Goal: Task Accomplishment & Management: Manage account settings

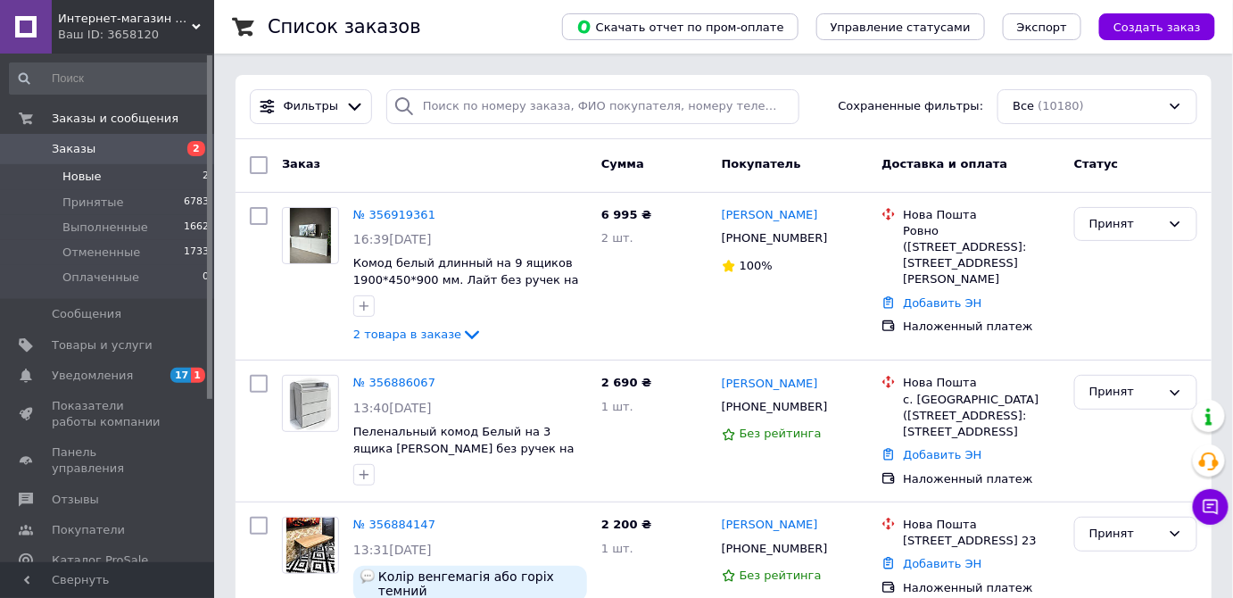
click at [95, 174] on span "Новые" at bounding box center [81, 177] width 39 height 16
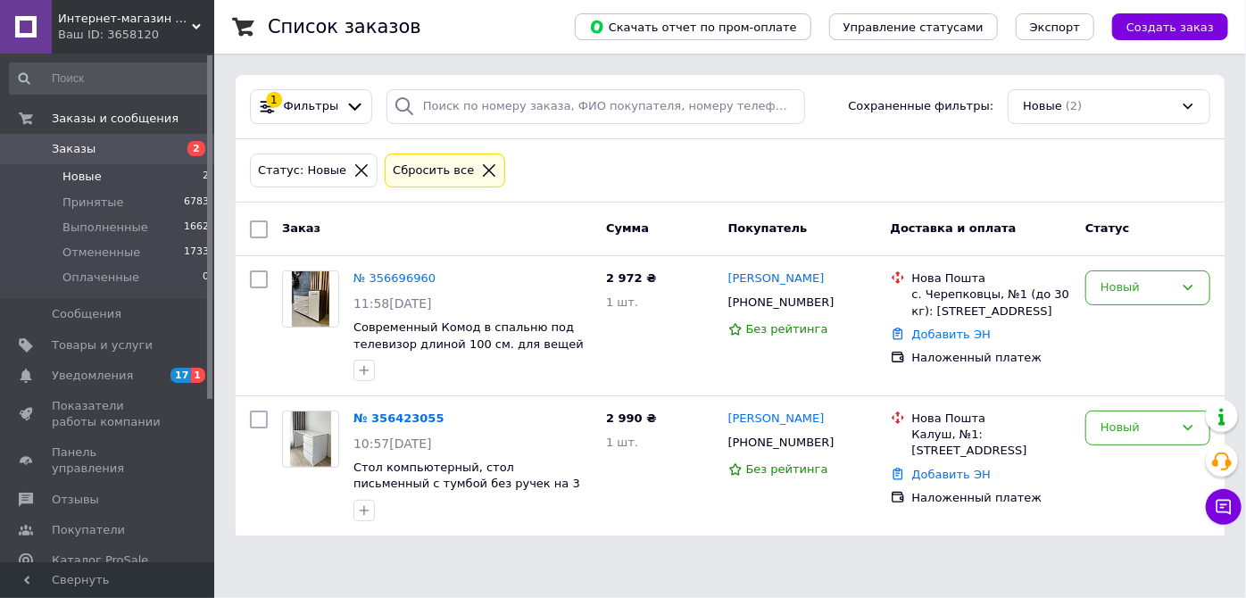
click at [69, 150] on span "Заказы" at bounding box center [74, 149] width 44 height 16
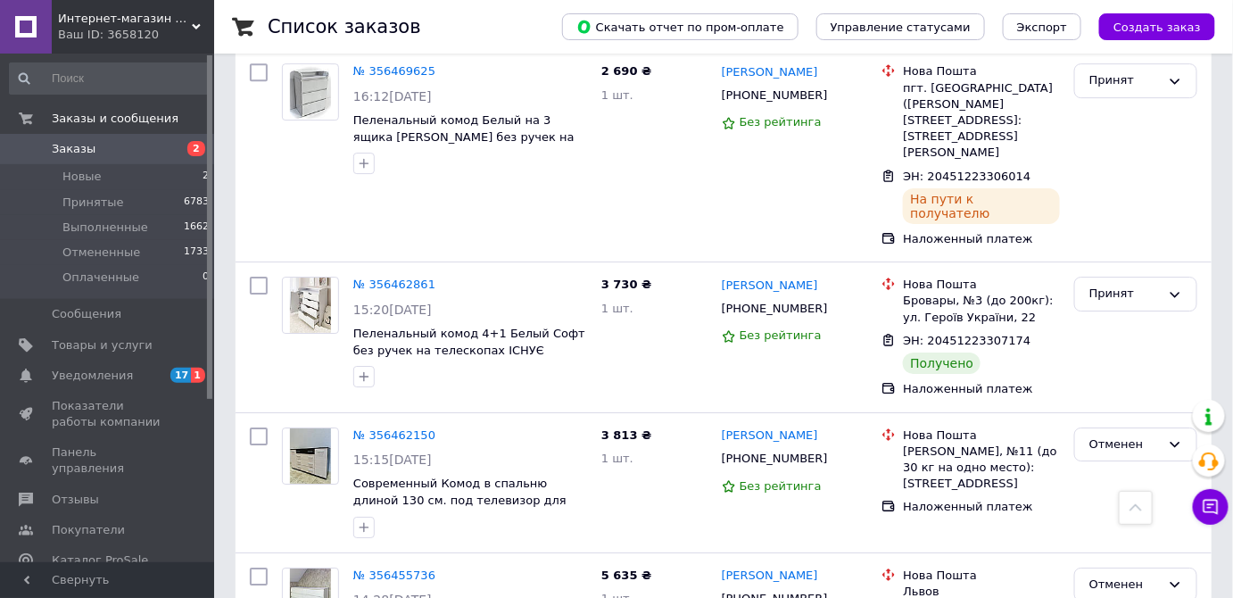
scroll to position [4137, 0]
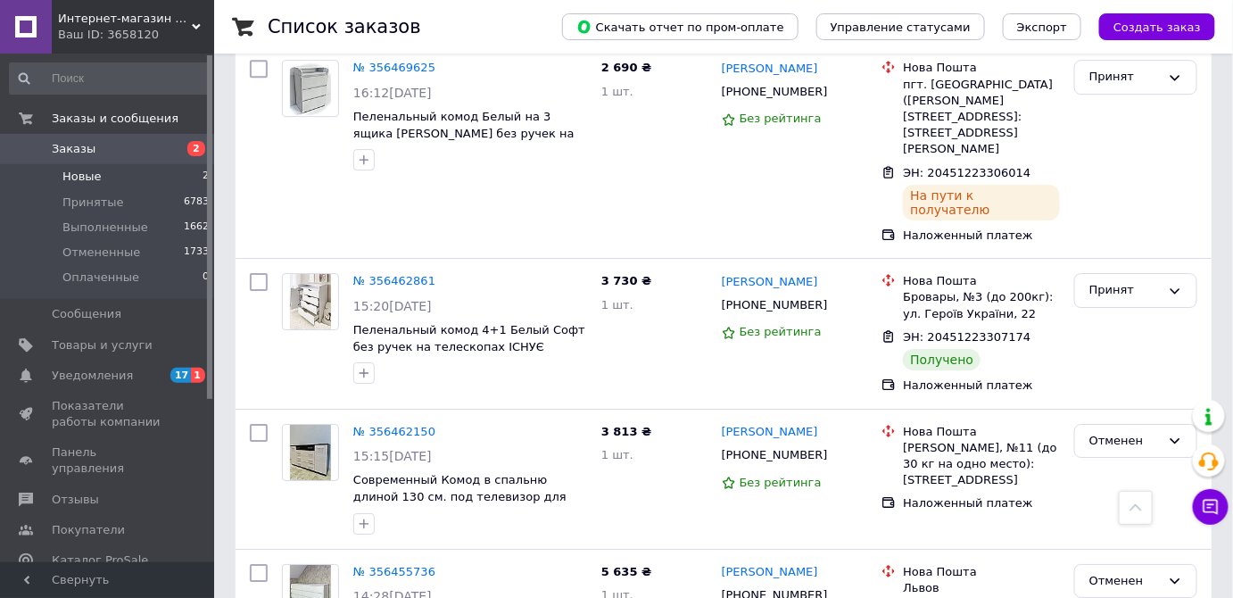
click at [83, 177] on span "Новые" at bounding box center [81, 177] width 39 height 16
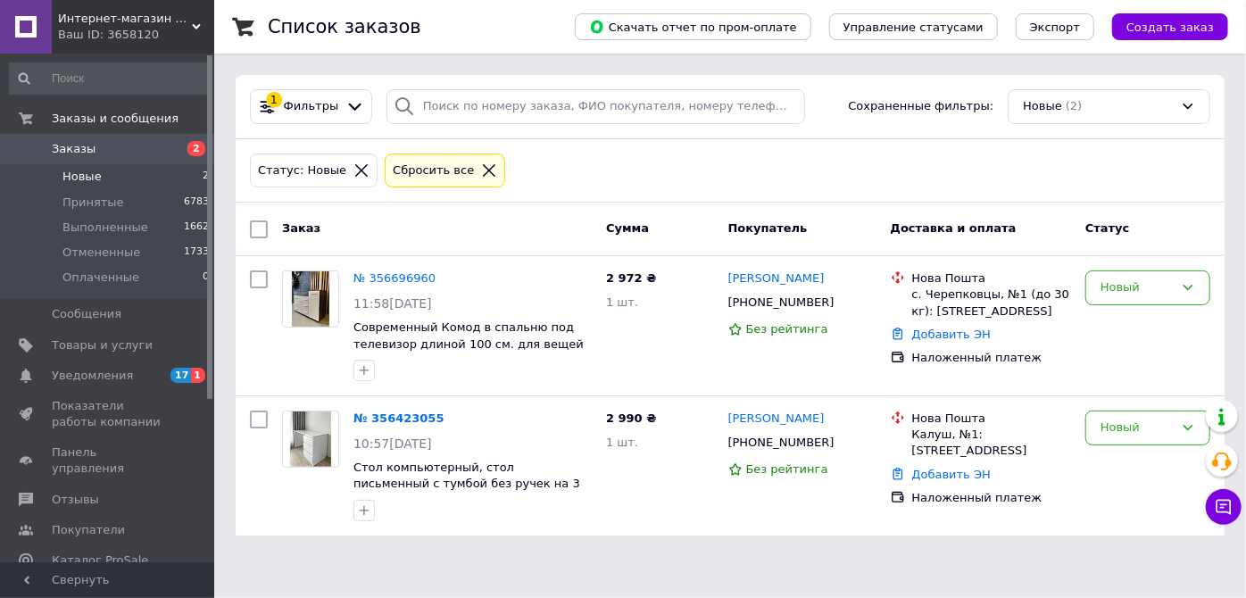
click at [73, 151] on span "Заказы" at bounding box center [74, 149] width 44 height 16
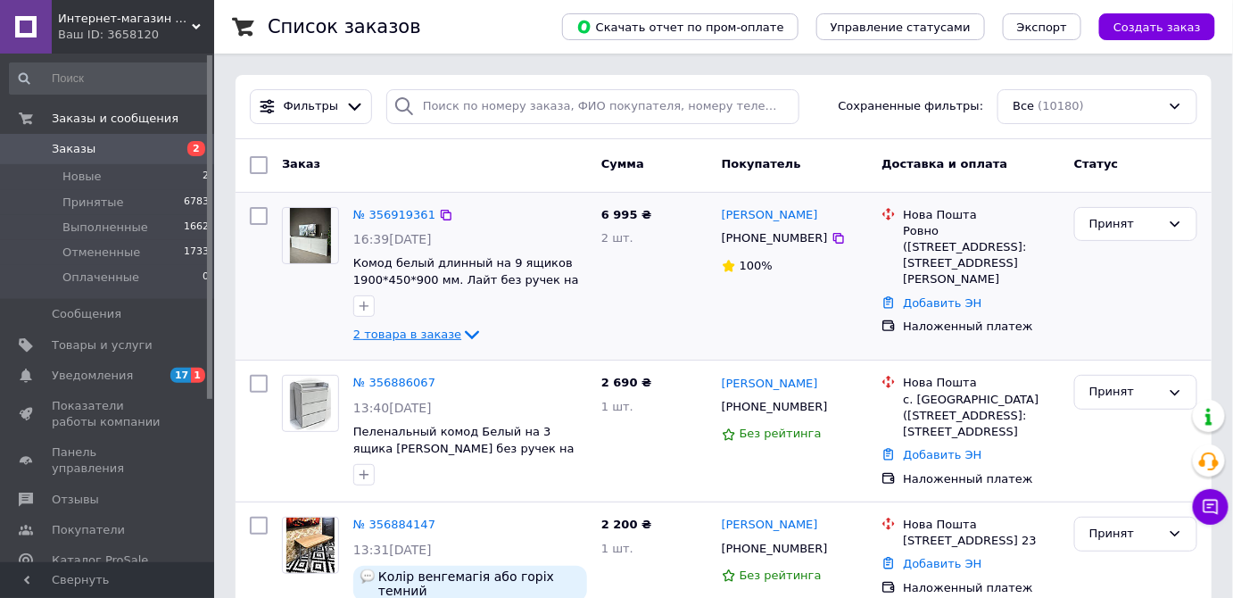
click at [461, 334] on icon at bounding box center [471, 334] width 21 height 21
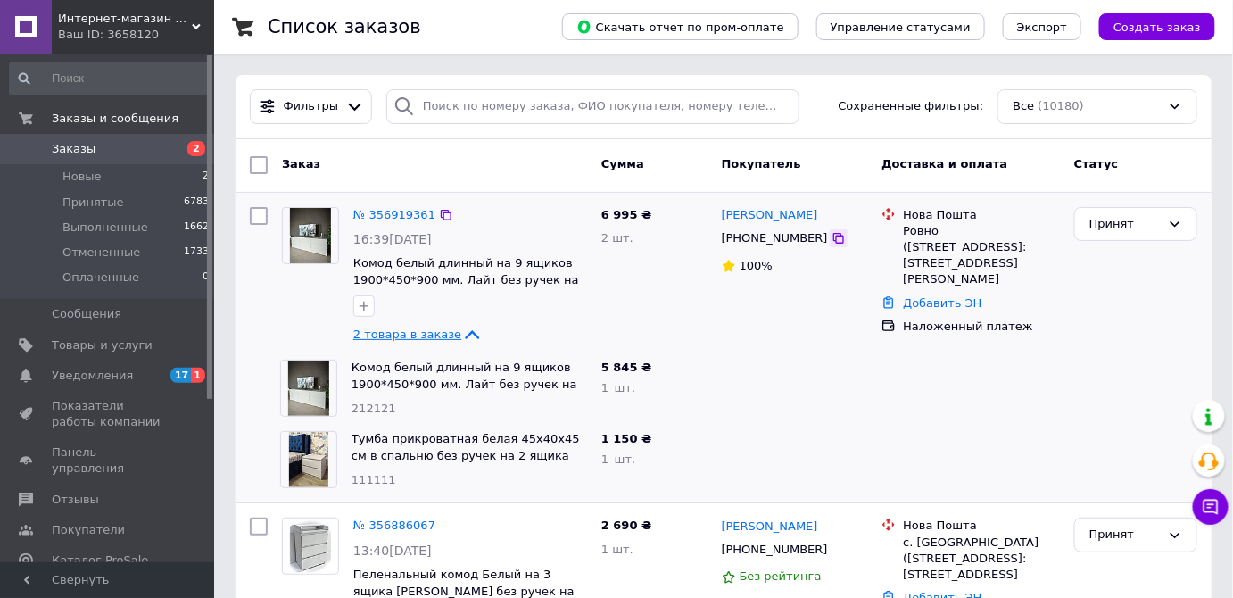
click at [833, 237] on icon at bounding box center [838, 238] width 11 height 11
click at [832, 243] on icon at bounding box center [839, 238] width 14 height 14
click at [832, 238] on icon at bounding box center [839, 238] width 14 height 14
click at [942, 296] on link "Добавить ЭН" at bounding box center [942, 302] width 79 height 13
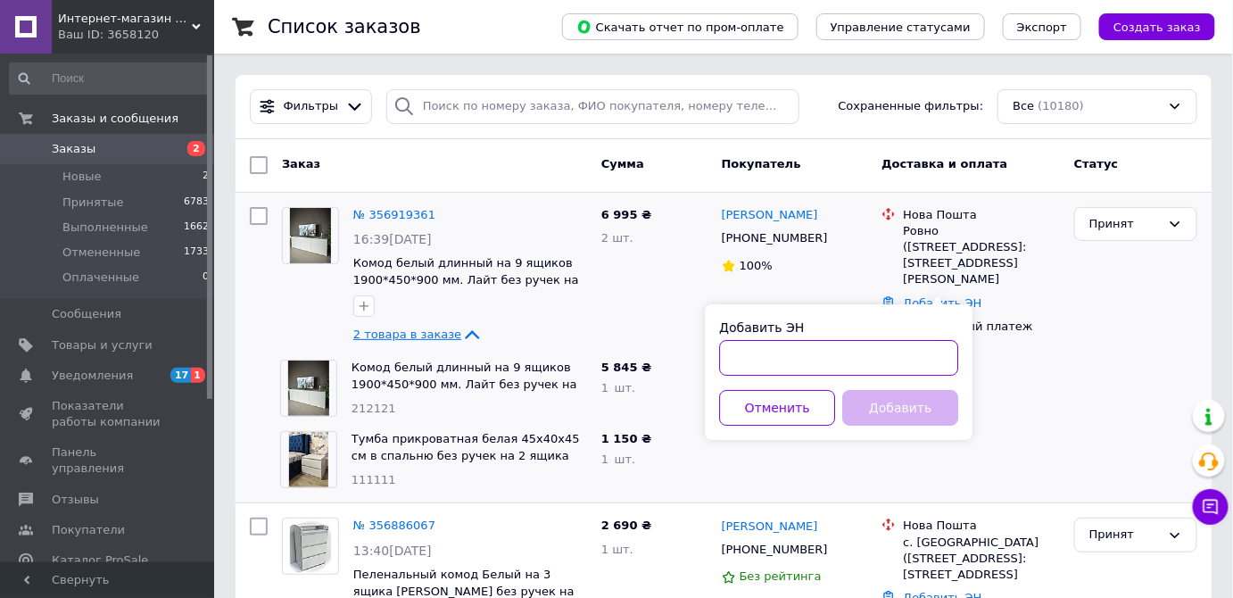
click at [883, 364] on input "Добавить ЭН" at bounding box center [838, 358] width 239 height 36
paste input "20451225363542"
click at [883, 364] on input "20451225363542" at bounding box center [838, 358] width 239 height 36
type input "20451225363542"
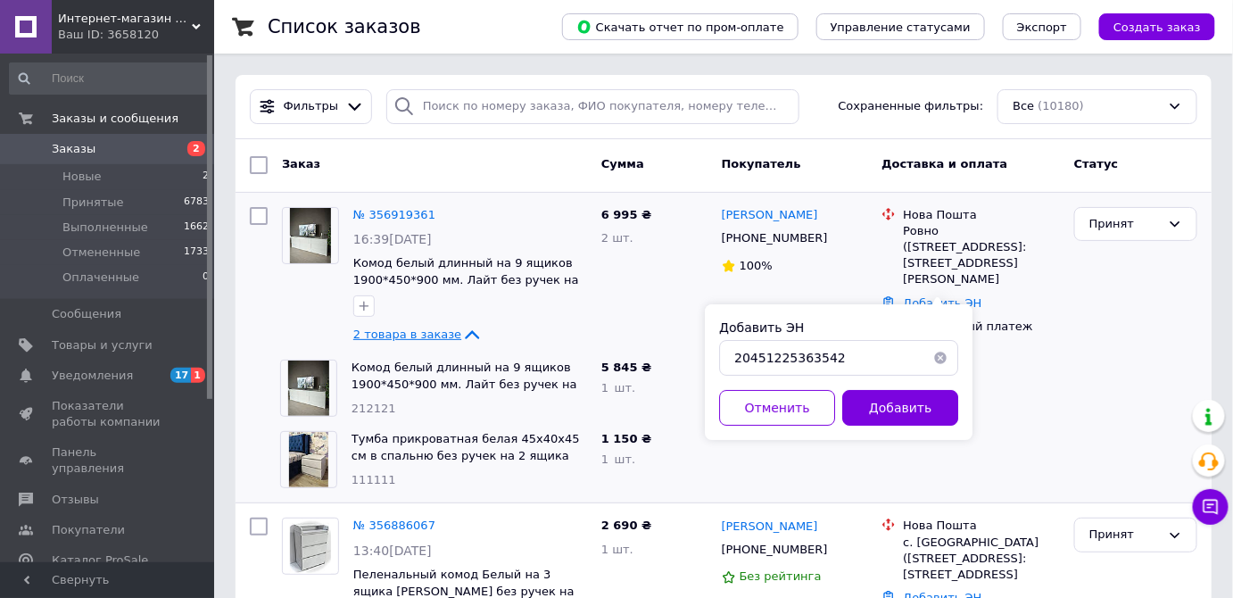
click at [890, 410] on button "Добавить" at bounding box center [900, 408] width 116 height 36
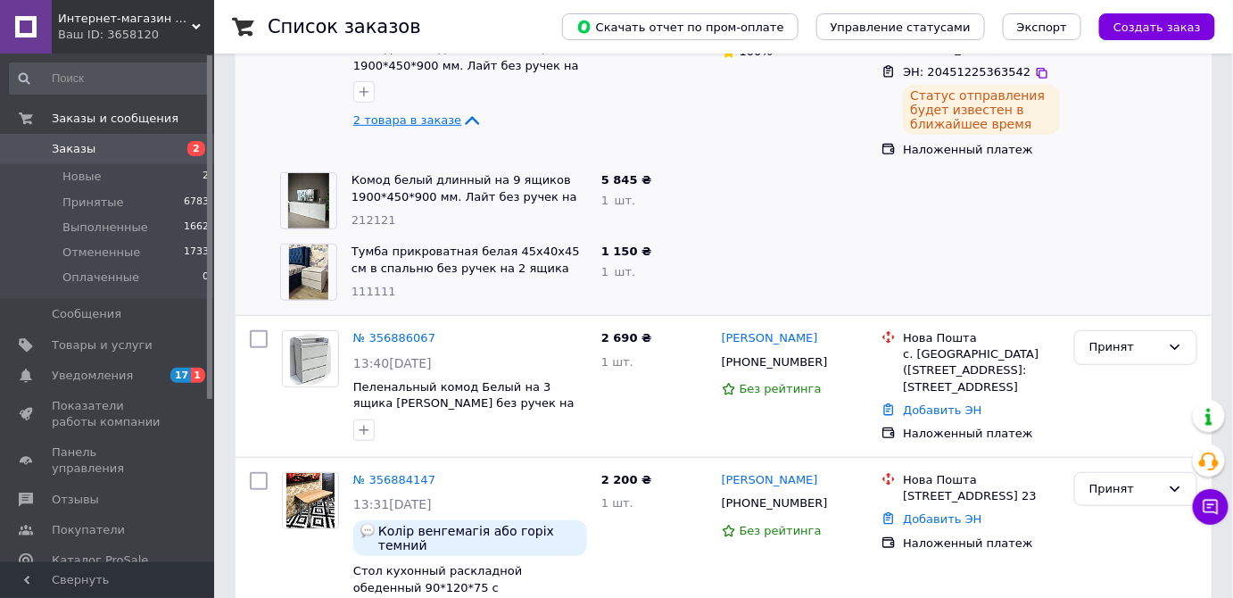
scroll to position [243, 0]
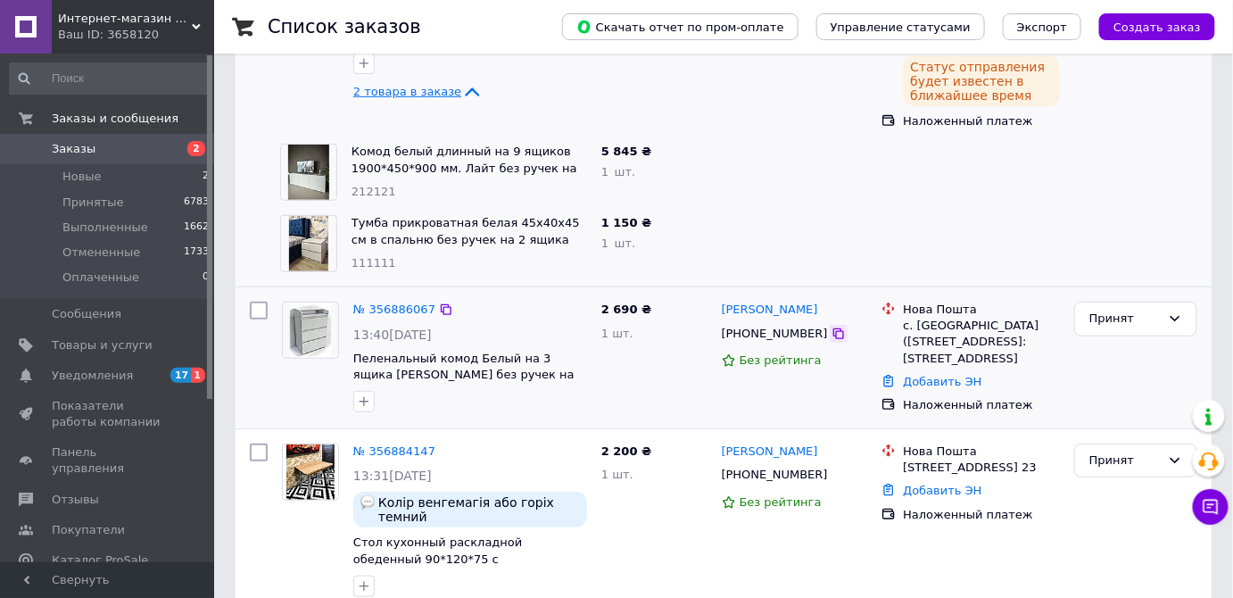
click at [833, 331] on icon at bounding box center [838, 333] width 11 height 11
click at [940, 377] on link "Добавить ЭН" at bounding box center [942, 381] width 79 height 13
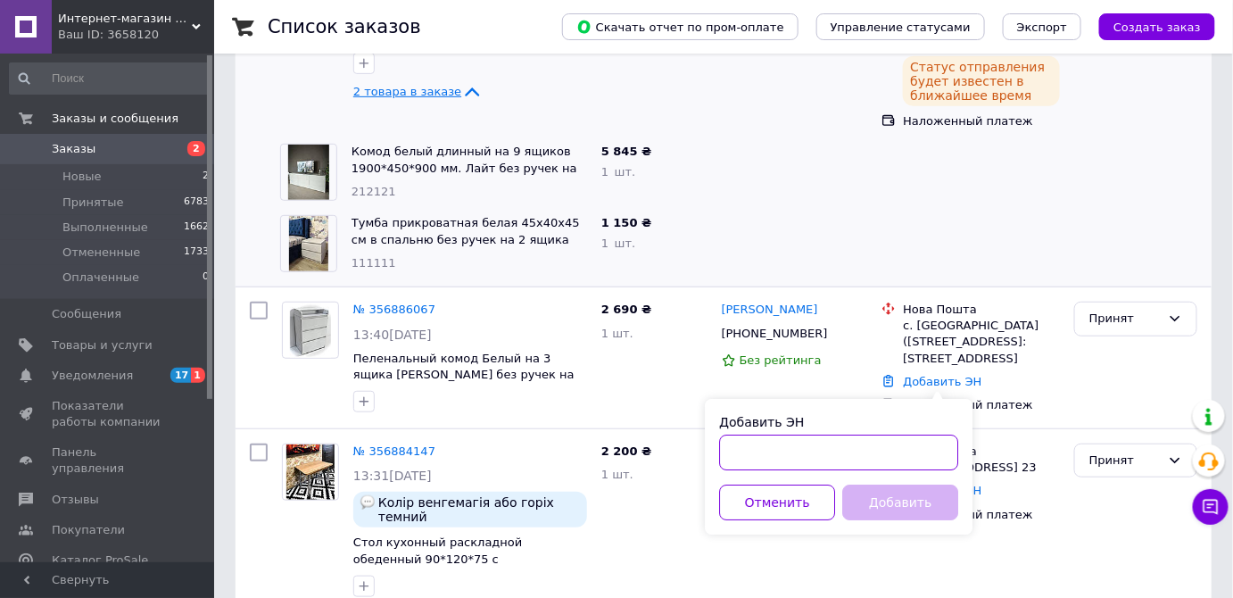
click at [904, 453] on input "Добавить ЭН" at bounding box center [838, 453] width 239 height 36
paste input "20451225365014"
type input "20451225365014"
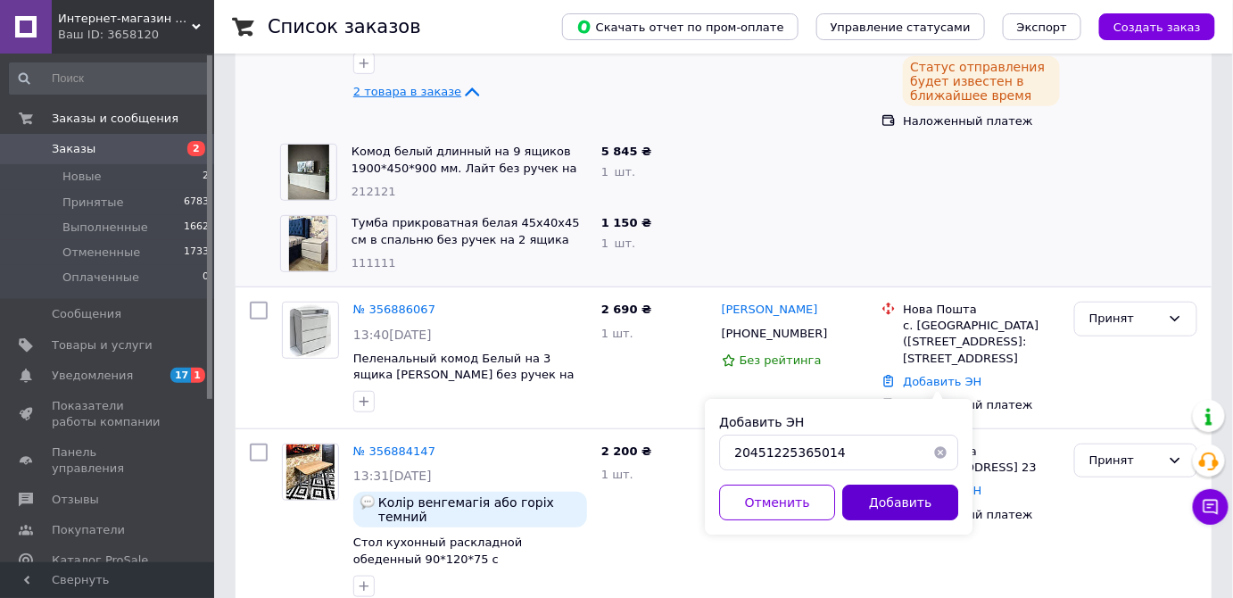
click at [916, 505] on button "Добавить" at bounding box center [900, 503] width 116 height 36
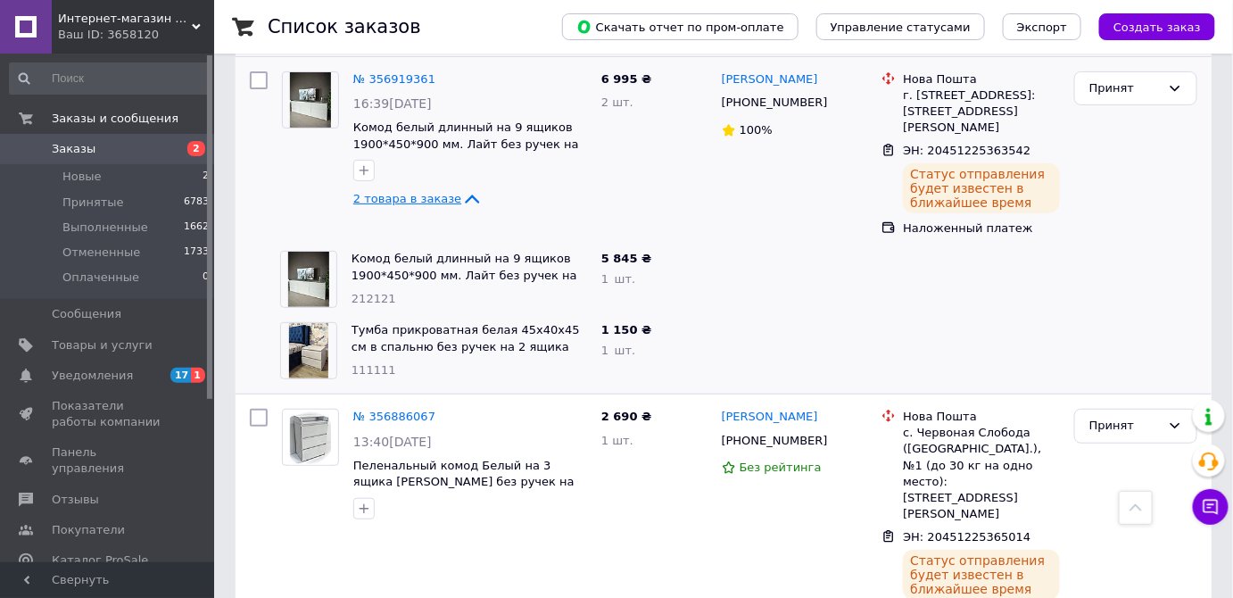
scroll to position [80, 0]
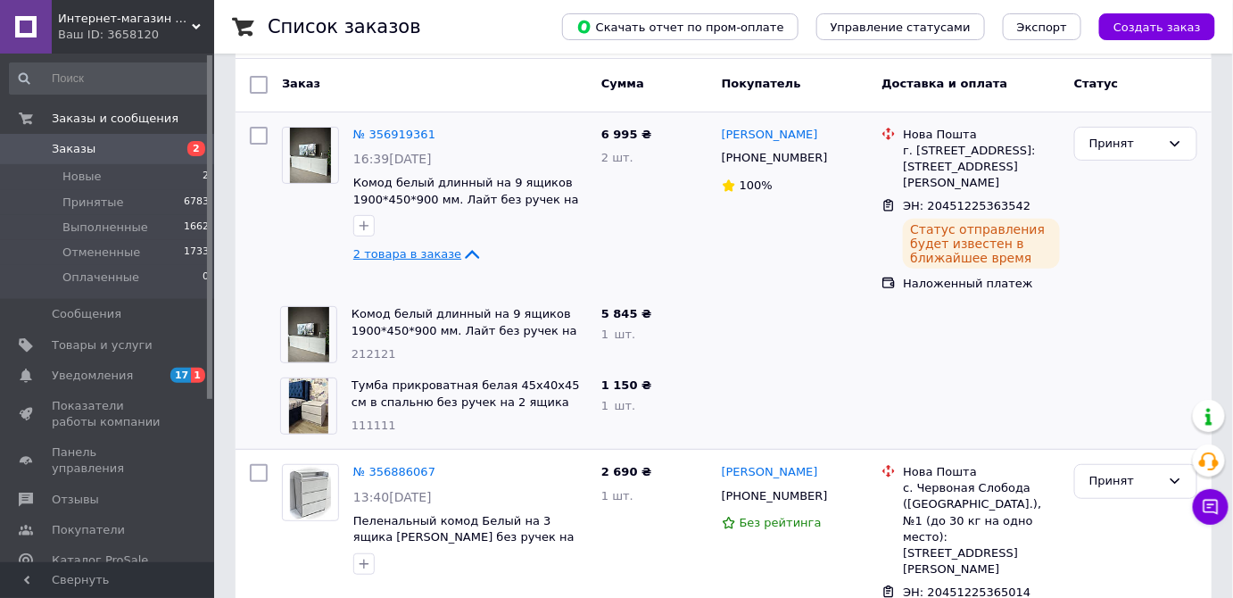
click at [461, 248] on icon at bounding box center [471, 254] width 21 height 21
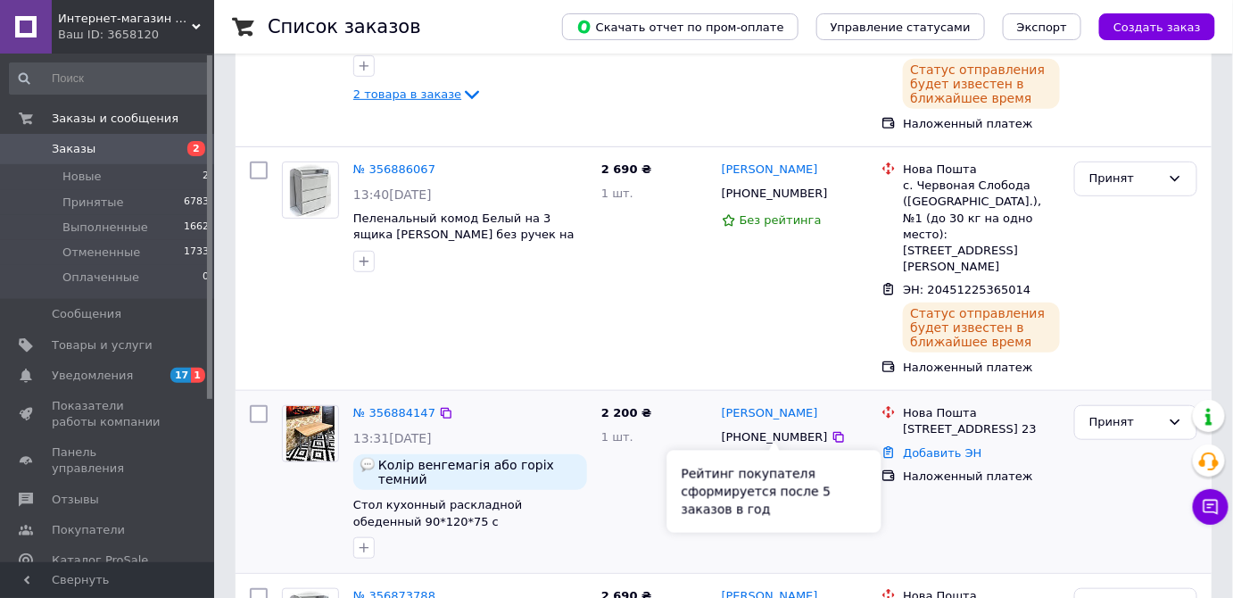
scroll to position [243, 0]
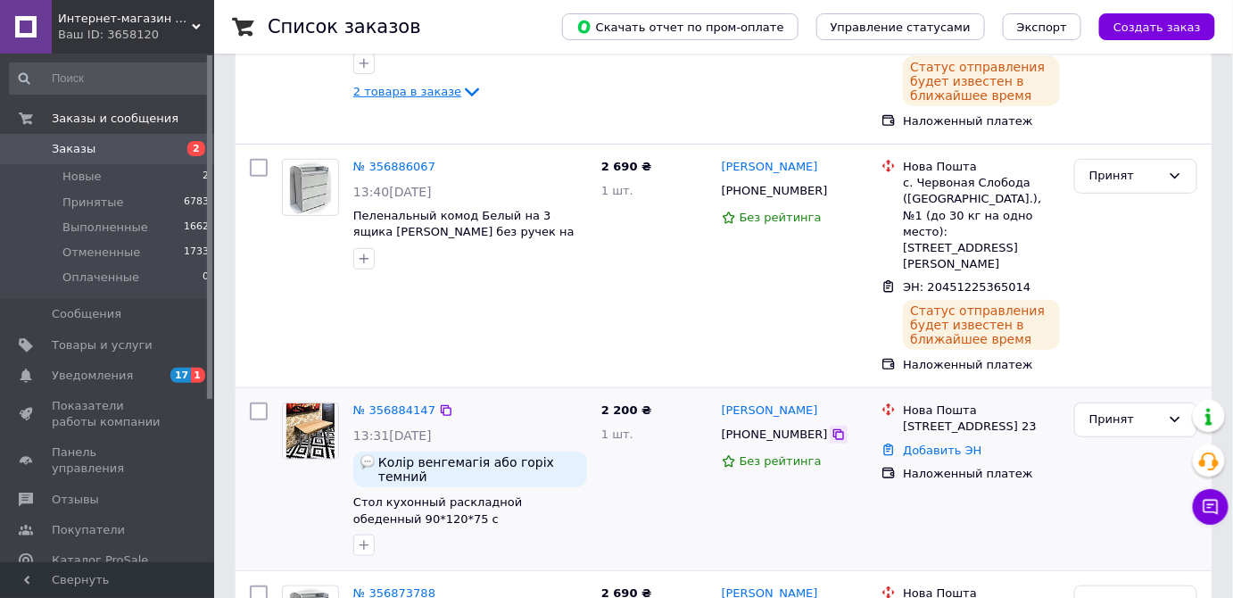
click at [833, 429] on icon at bounding box center [838, 434] width 11 height 11
click at [954, 443] on link "Добавить ЭН" at bounding box center [942, 449] width 79 height 13
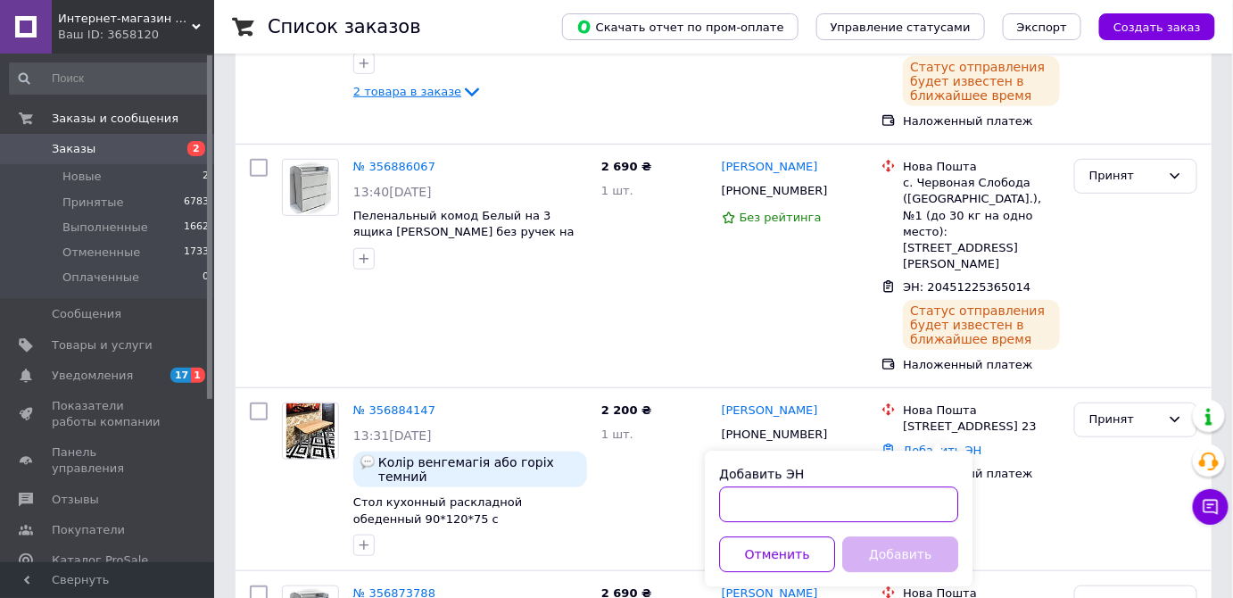
click at [919, 503] on input "Добавить ЭН" at bounding box center [838, 504] width 239 height 36
paste input "20451225366425"
type input "20451225366425"
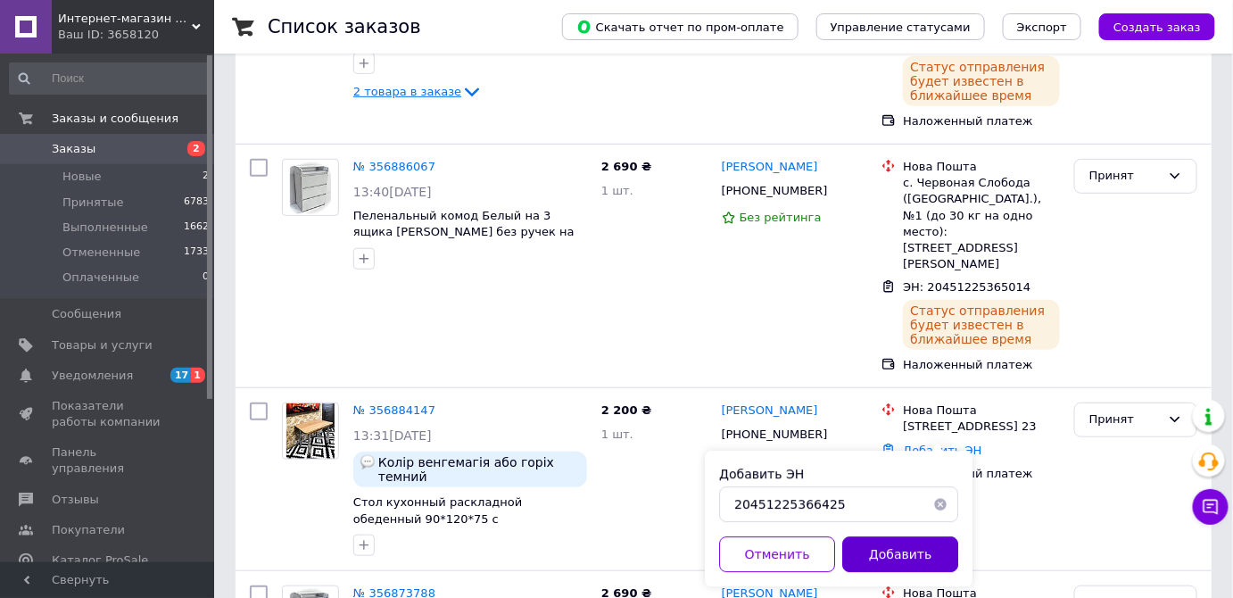
click at [908, 562] on button "Добавить" at bounding box center [900, 554] width 116 height 36
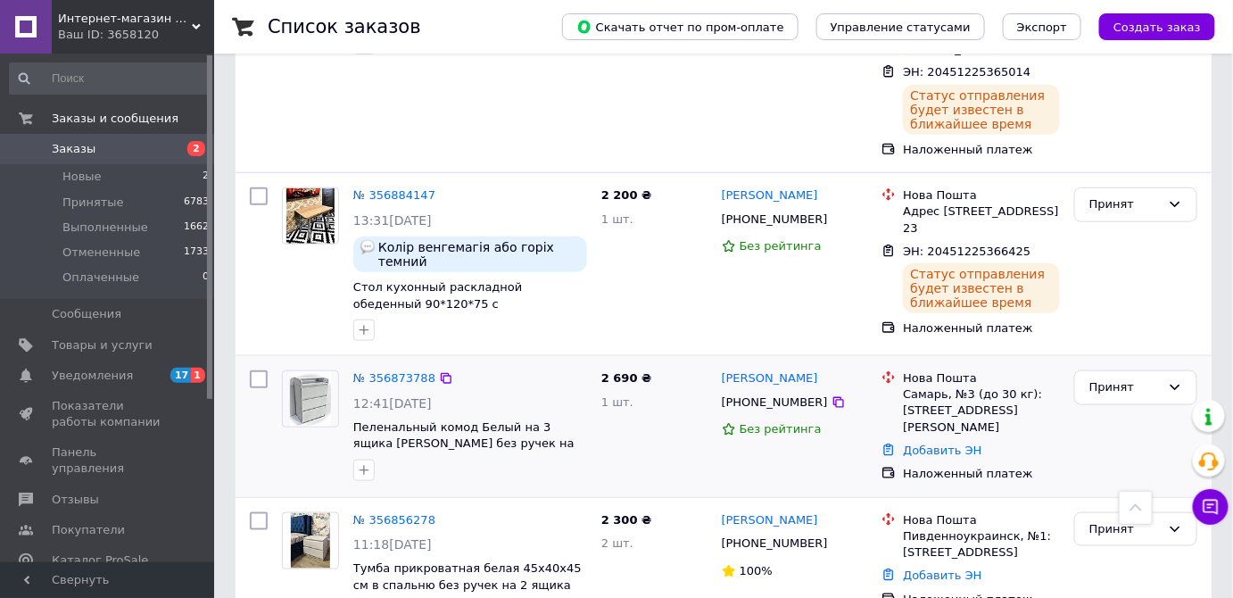
scroll to position [486, 0]
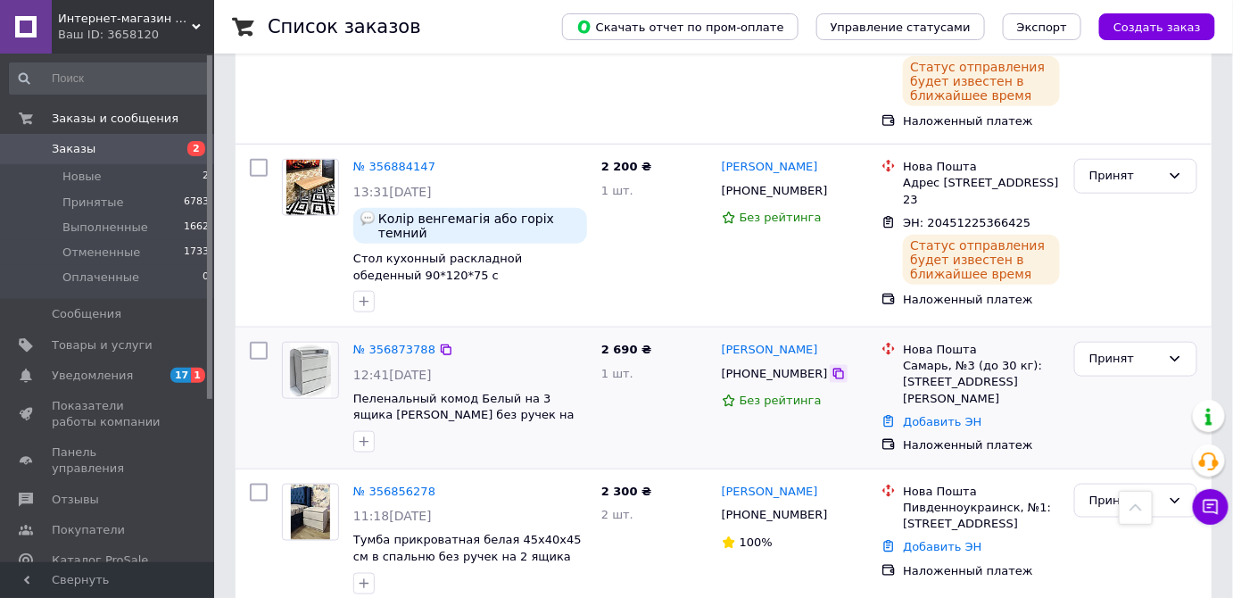
click at [832, 367] on icon at bounding box center [839, 374] width 14 height 14
click at [951, 415] on link "Добавить ЭН" at bounding box center [942, 421] width 79 height 13
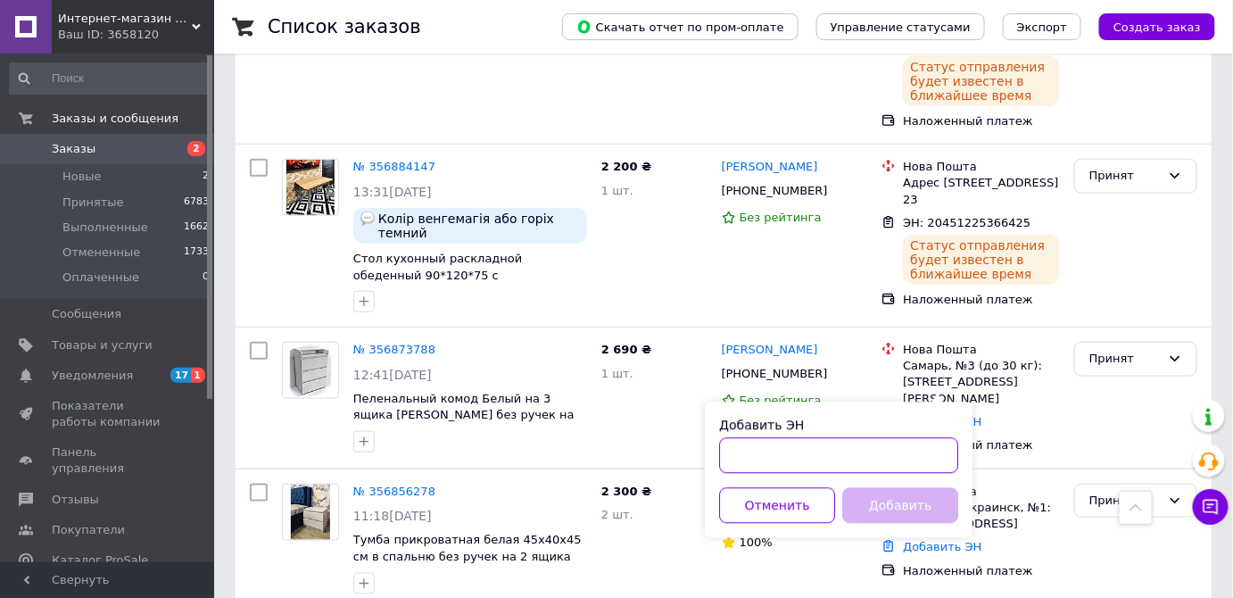
click at [932, 452] on input "Добавить ЭН" at bounding box center [838, 456] width 239 height 36
paste input "20451225367582"
type input "20451225367582"
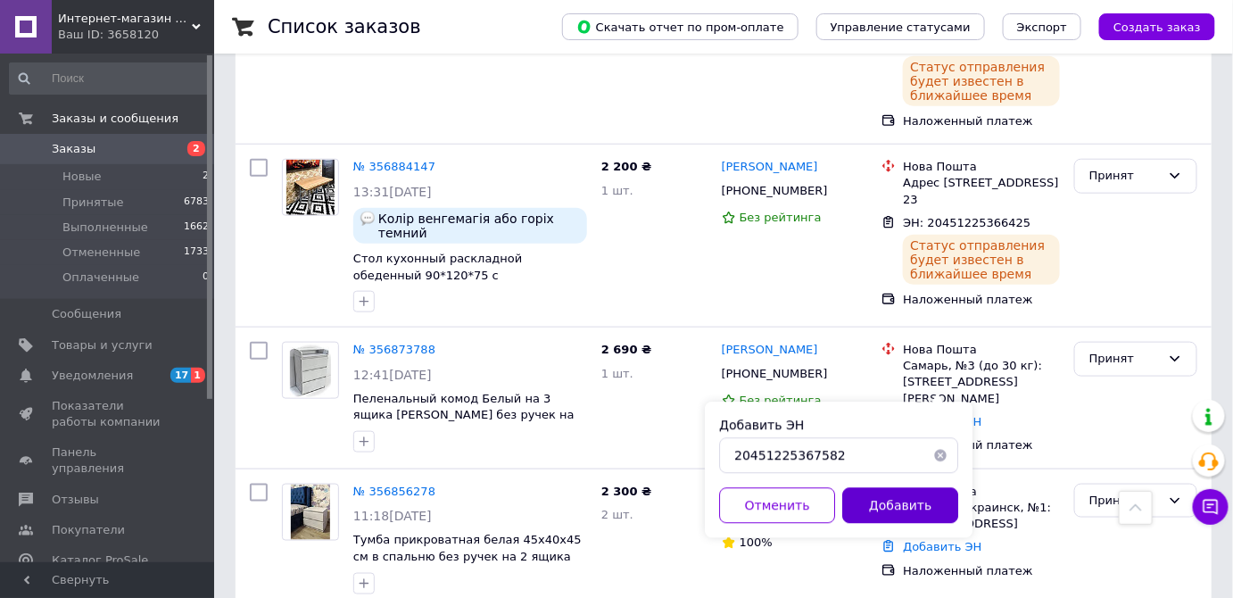
click at [925, 512] on button "Добавить" at bounding box center [900, 506] width 116 height 36
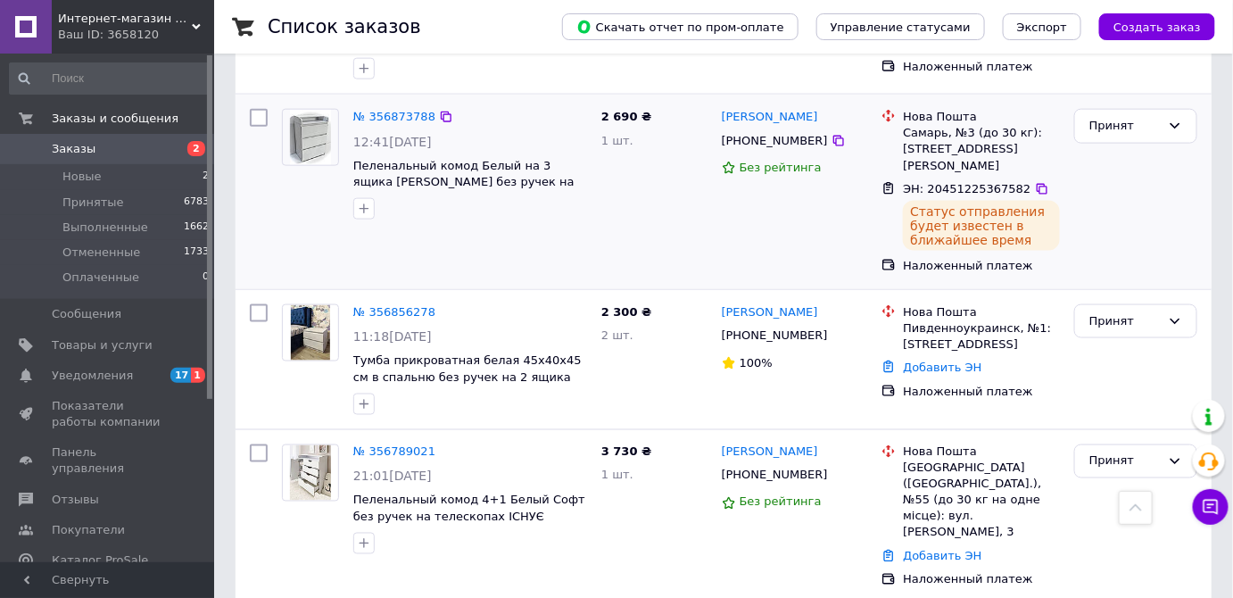
scroll to position [730, 0]
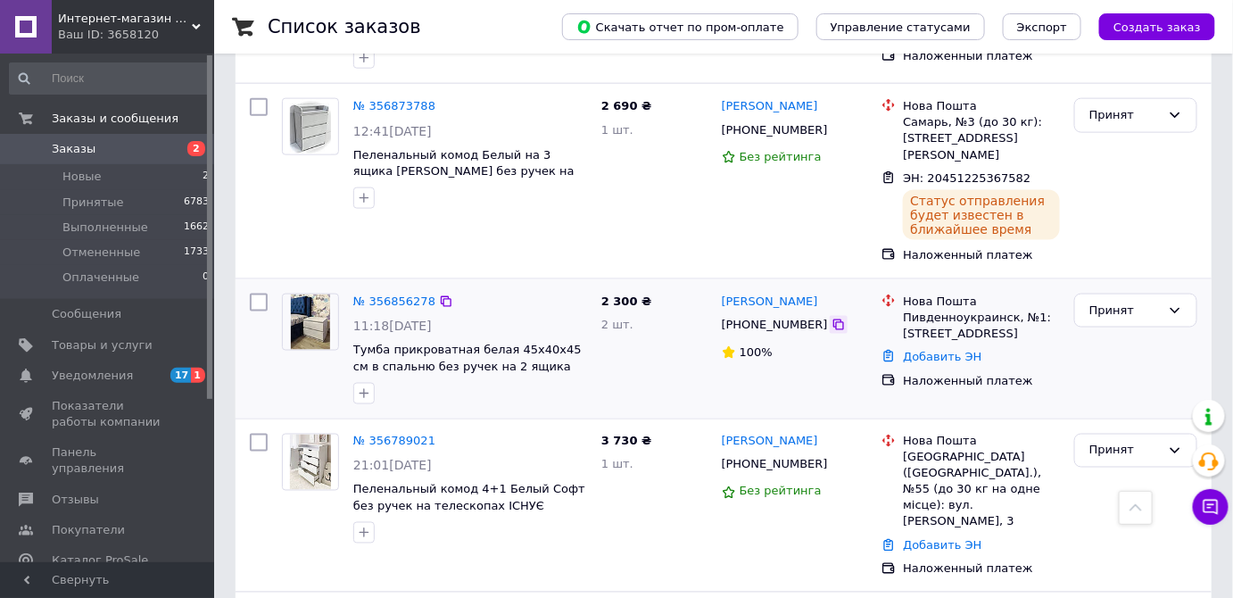
click at [833, 319] on icon at bounding box center [838, 324] width 11 height 11
click at [832, 318] on icon at bounding box center [839, 325] width 14 height 14
click at [945, 350] on link "Добавить ЭН" at bounding box center [942, 356] width 79 height 13
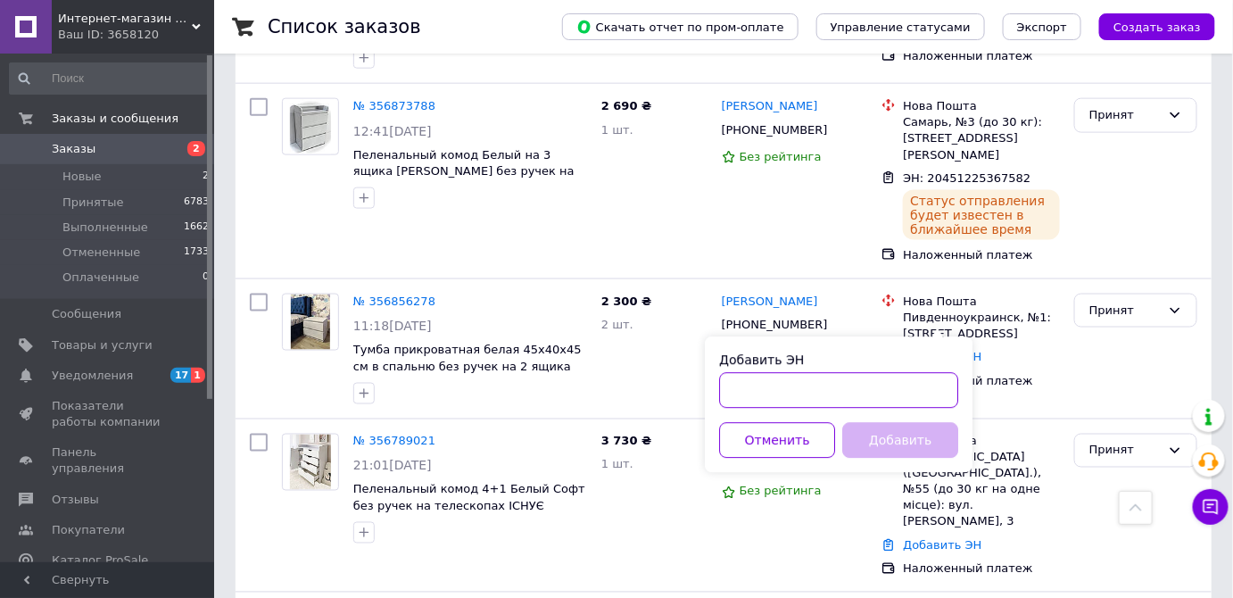
click at [926, 388] on input "Добавить ЭН" at bounding box center [838, 391] width 239 height 36
paste input "20451225368944"
type input "20451225368944"
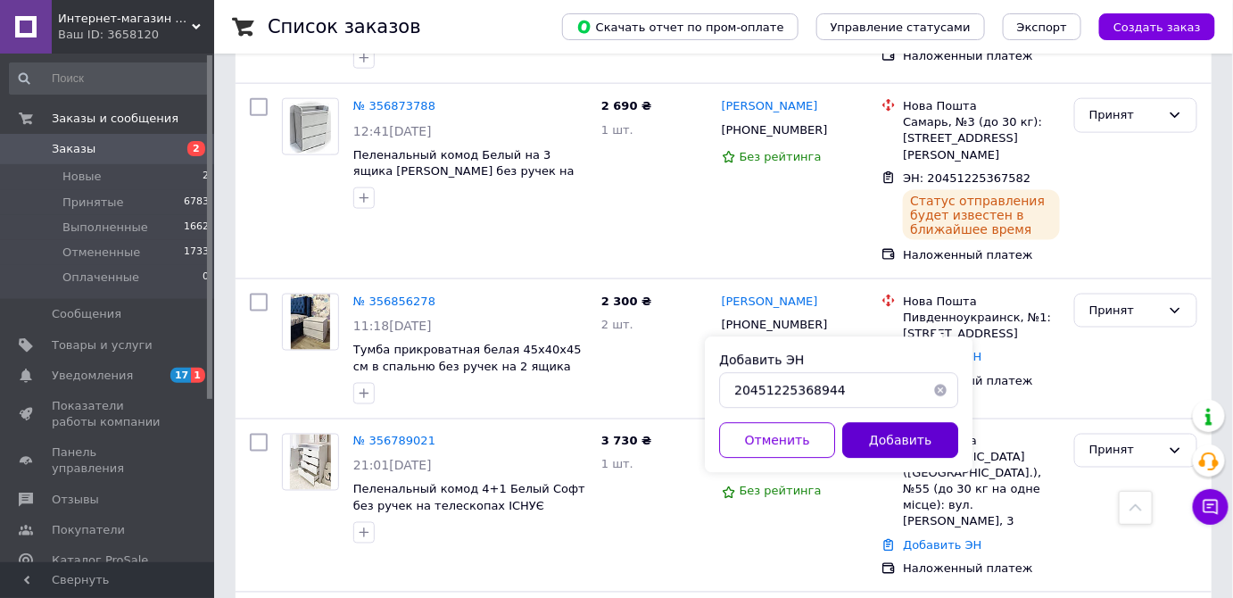
click at [904, 444] on button "Добавить" at bounding box center [900, 441] width 116 height 36
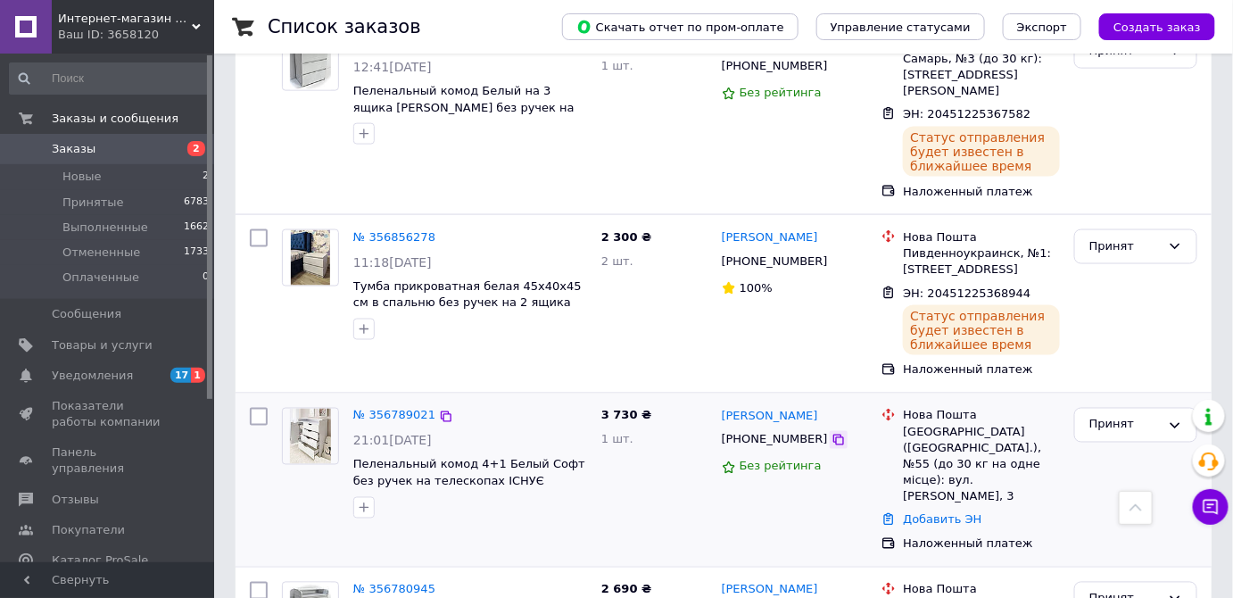
scroll to position [866, 0]
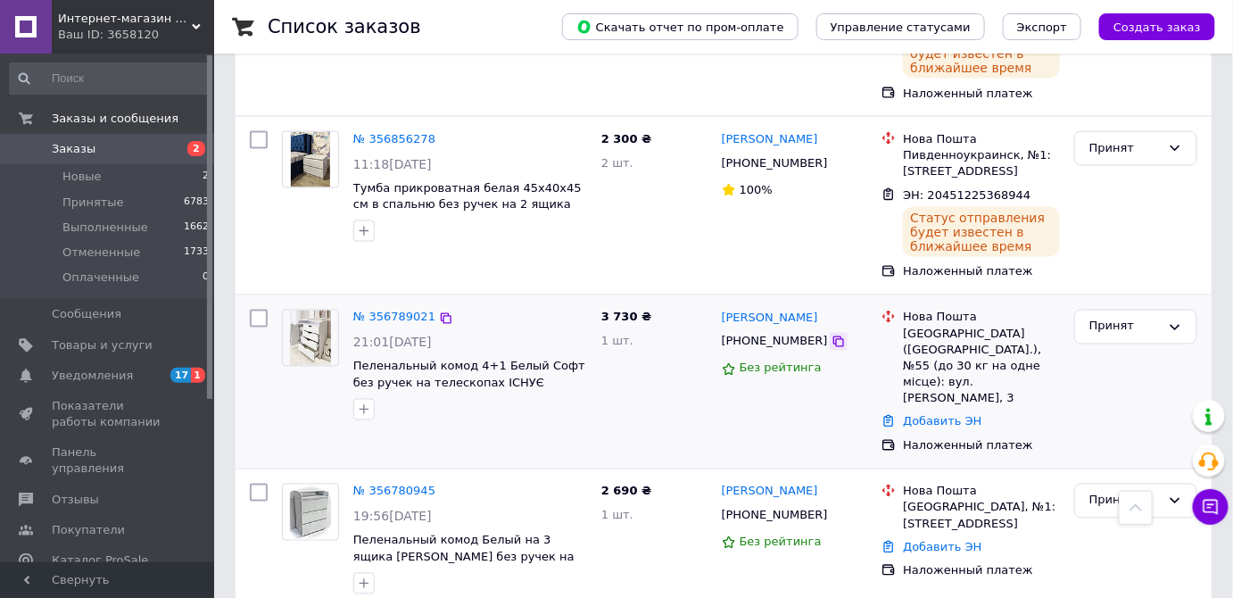
click at [832, 335] on icon at bounding box center [839, 342] width 14 height 14
click at [949, 415] on link "Добавить ЭН" at bounding box center [942, 421] width 79 height 13
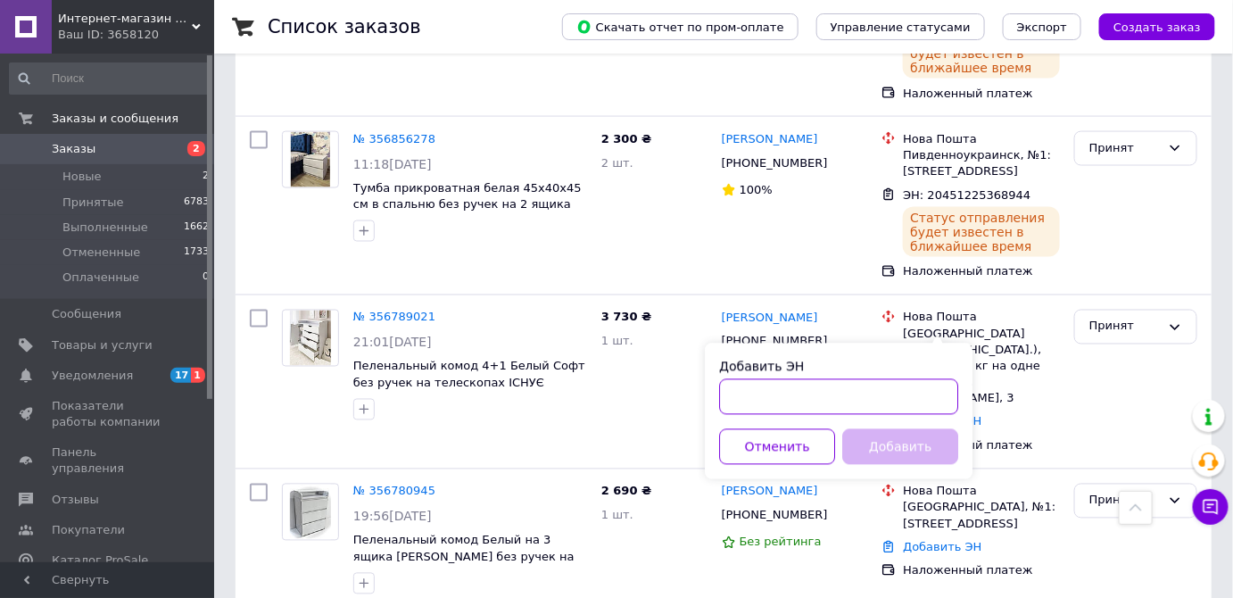
click at [899, 403] on input "Добавить ЭН" at bounding box center [838, 397] width 239 height 36
paste input "20451225370263"
type input "20451225370263"
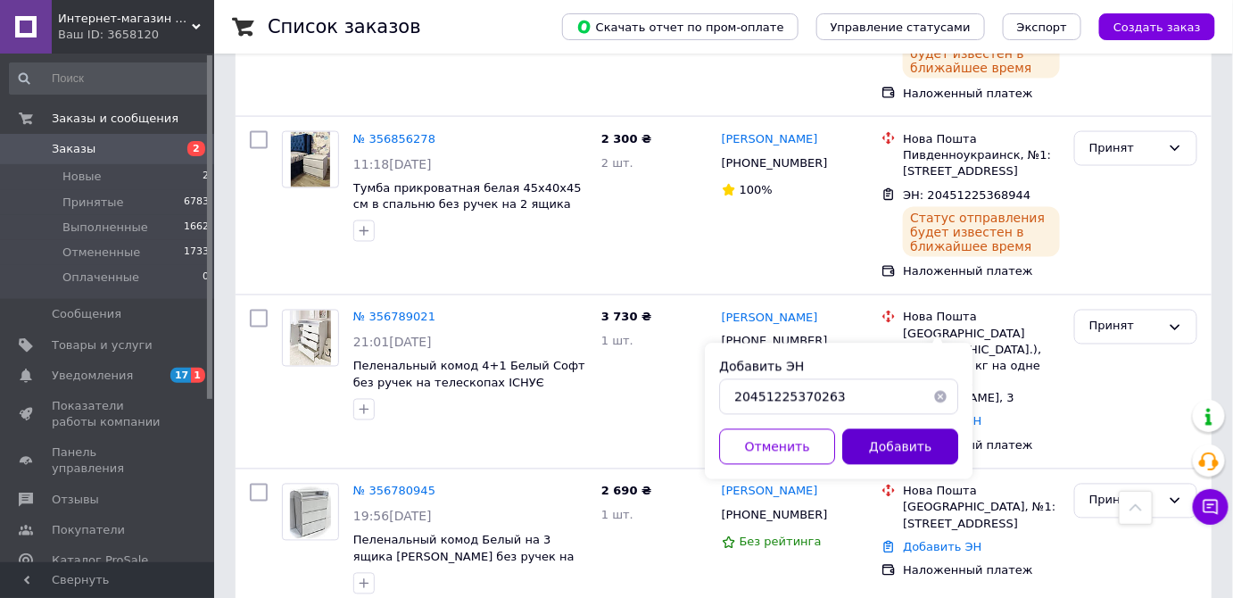
click at [905, 450] on button "Добавить" at bounding box center [900, 447] width 116 height 36
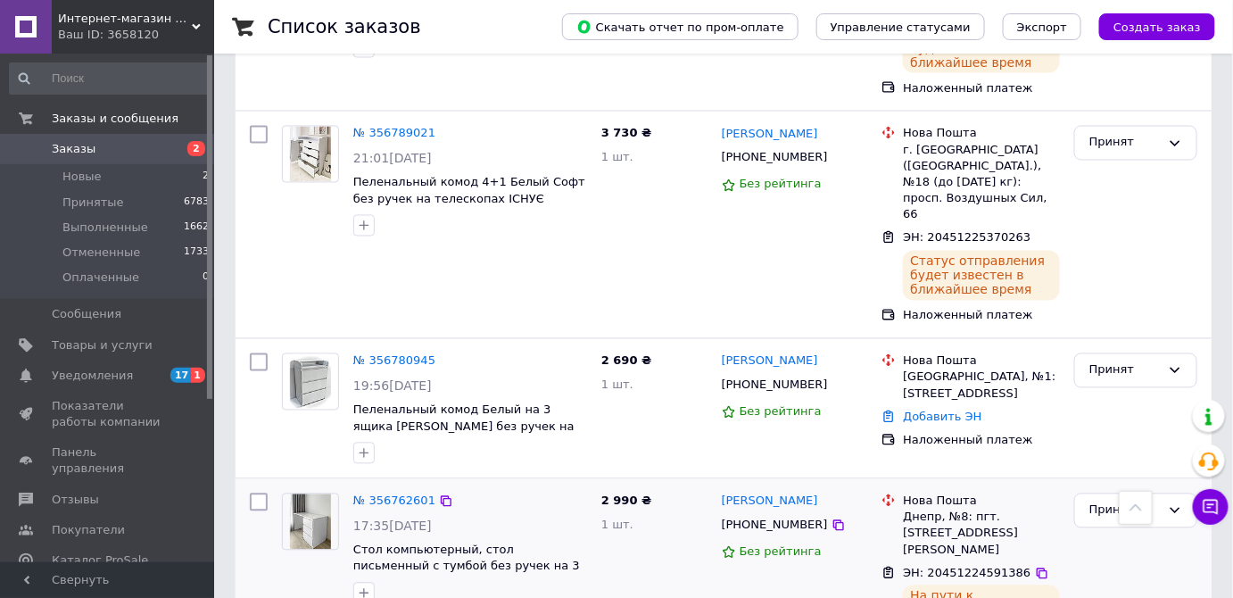
scroll to position [1080, 0]
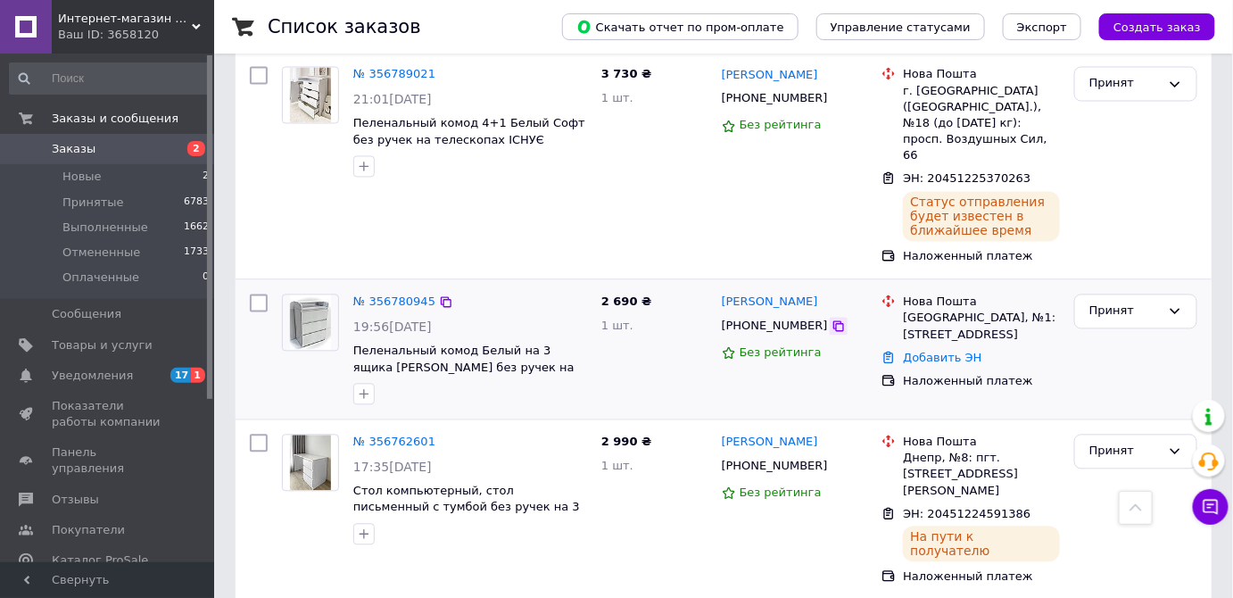
click at [832, 319] on icon at bounding box center [839, 326] width 14 height 14
click at [946, 352] on link "Добавить ЭН" at bounding box center [942, 358] width 79 height 13
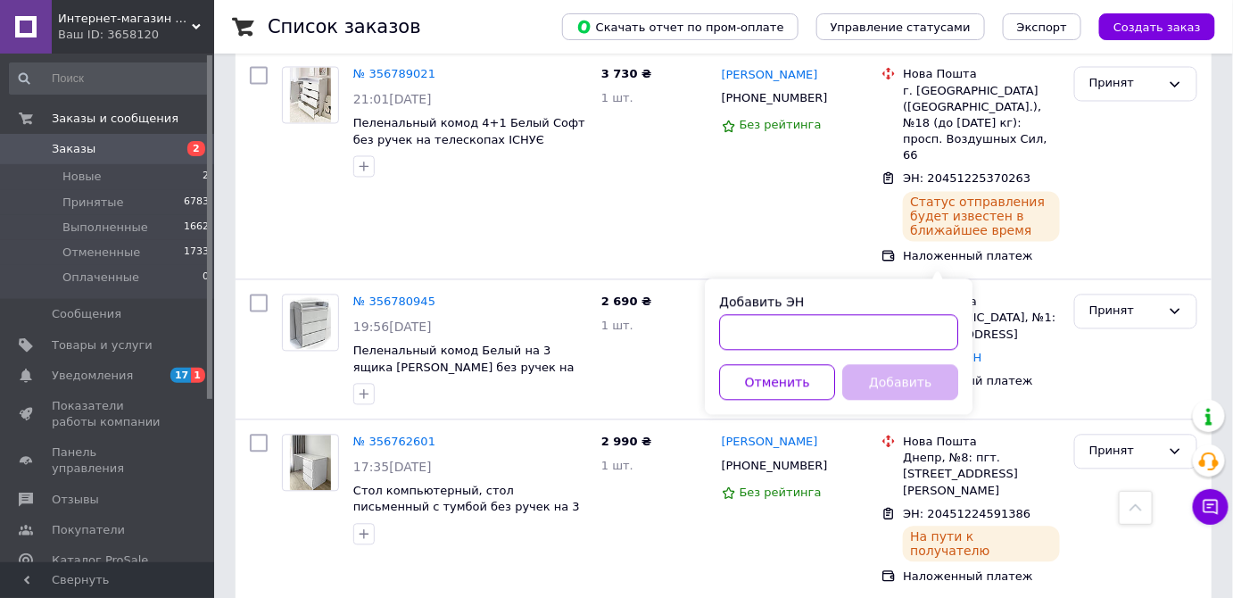
click at [840, 334] on input "Добавить ЭН" at bounding box center [838, 333] width 239 height 36
paste input "20451225371328"
type input "20451225371328"
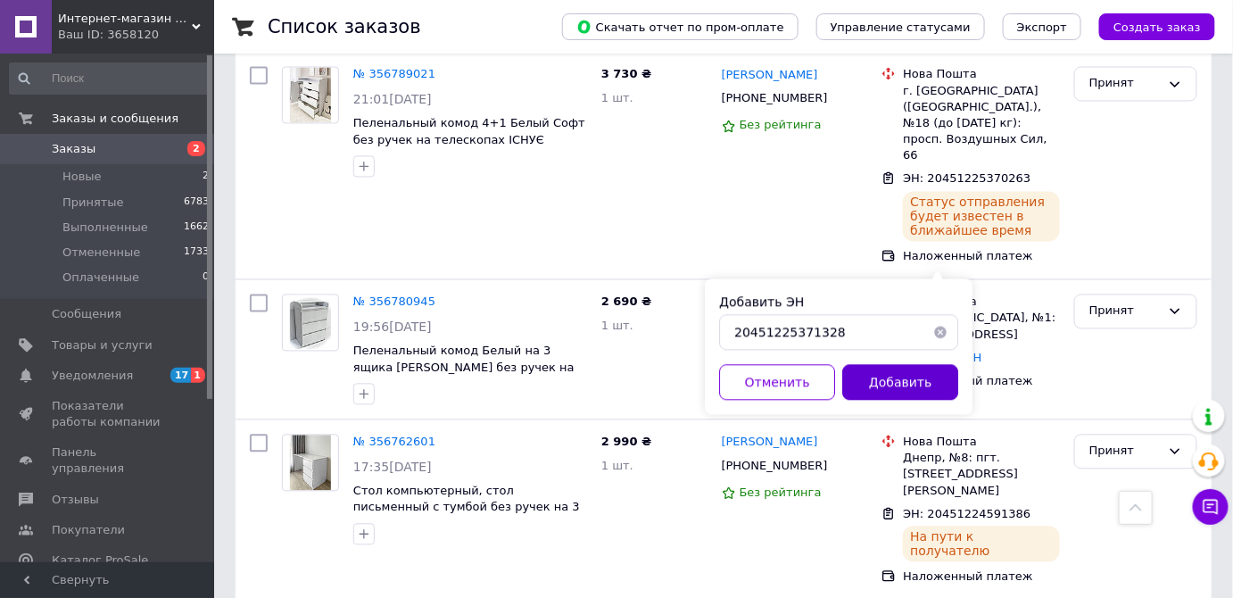
click at [887, 385] on button "Добавить" at bounding box center [900, 383] width 116 height 36
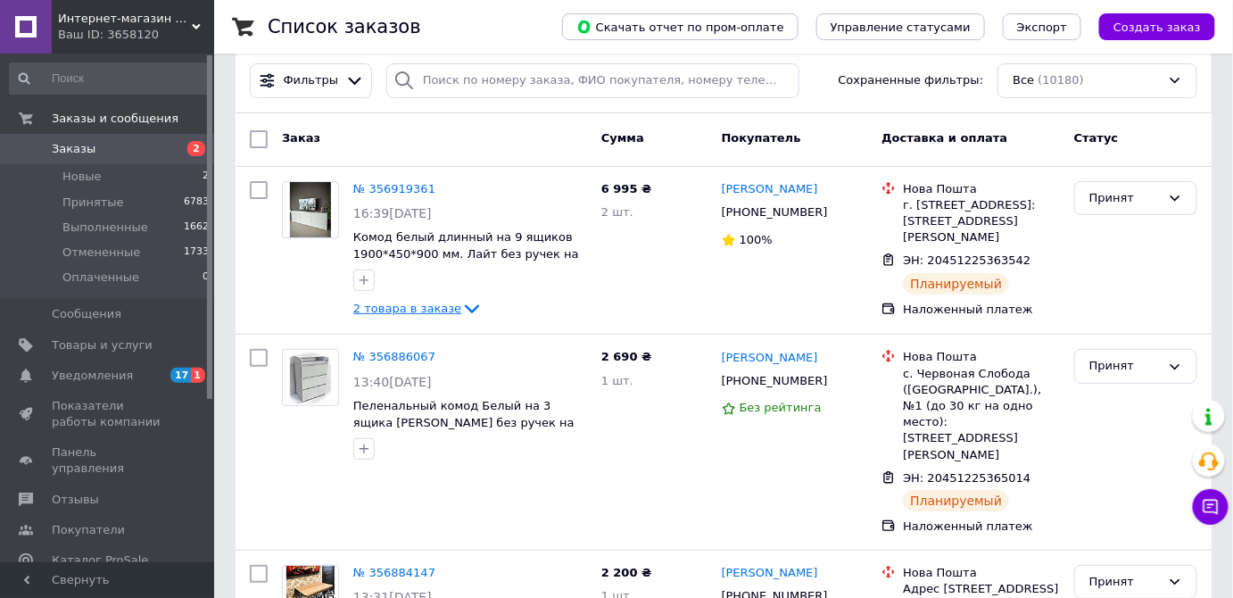
scroll to position [0, 0]
